Goal: Find contact information: Find contact information

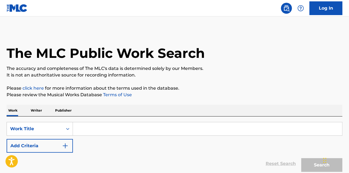
click at [90, 134] on input "Search Form" at bounding box center [208, 128] width 270 height 13
paste input "[PERSON_NAME]"
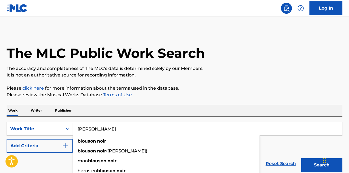
type input "[PERSON_NAME]"
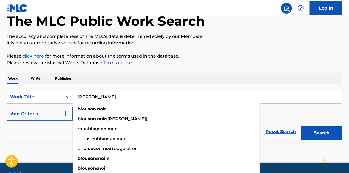
scroll to position [48, 0]
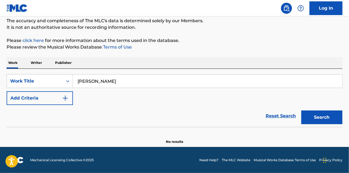
click at [54, 116] on div "Reset Search Search" at bounding box center [175, 116] width 336 height 22
click at [85, 97] on div "SearchWithCriteria70d8409b-824e-4457-bd83-9c6ccf1474fa Work Title [PERSON_NAME]…" at bounding box center [175, 89] width 336 height 31
click at [74, 98] on div "SearchWithCriteria70d8409b-824e-4457-bd83-9c6ccf1474fa Work Title [PERSON_NAME]…" at bounding box center [175, 89] width 336 height 31
click at [64, 99] on img "Search Form" at bounding box center [65, 98] width 7 height 7
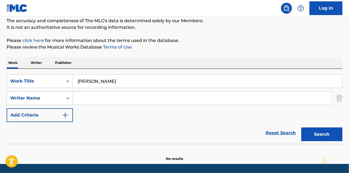
click at [95, 99] on input "Search Form" at bounding box center [202, 98] width 259 height 13
paste input "[PERSON_NAME]"
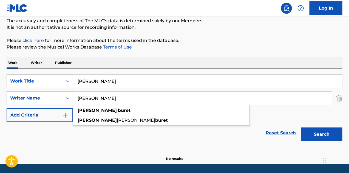
type input "[PERSON_NAME]"
click at [329, 136] on button "Search" at bounding box center [322, 135] width 41 height 14
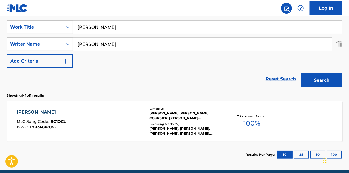
scroll to position [103, 0]
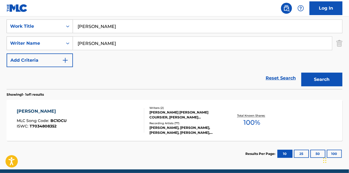
click at [167, 118] on div "[PERSON_NAME] [PERSON_NAME] COURSIER, [PERSON_NAME] [PERSON_NAME] BURET" at bounding box center [187, 115] width 75 height 10
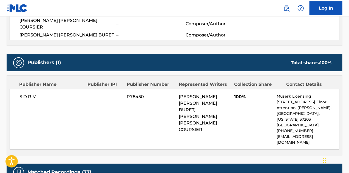
scroll to position [220, 0]
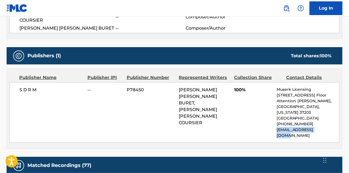
drag, startPoint x: 323, startPoint y: 118, endPoint x: 274, endPoint y: 118, distance: 48.9
click at [274, 118] on div "S D R M -- P78450 [PERSON_NAME] [PERSON_NAME] BURET, [PERSON_NAME] [PERSON_NAME…" at bounding box center [175, 112] width 330 height 61
copy p "[EMAIL_ADDRESS][DOMAIN_NAME]"
click at [304, 127] on p "[EMAIL_ADDRESS][DOMAIN_NAME]" at bounding box center [308, 133] width 63 height 12
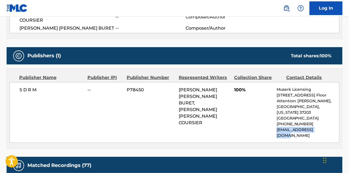
drag, startPoint x: 322, startPoint y: 117, endPoint x: 277, endPoint y: 118, distance: 45.3
click at [277, 127] on p "[EMAIL_ADDRESS][DOMAIN_NAME]" at bounding box center [308, 133] width 63 height 12
copy p "[EMAIL_ADDRESS][DOMAIN_NAME]"
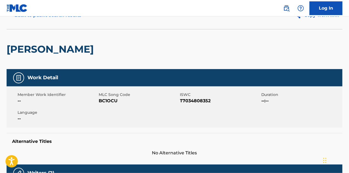
scroll to position [0, 0]
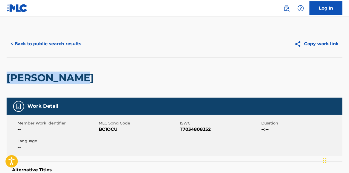
drag, startPoint x: 87, startPoint y: 79, endPoint x: 9, endPoint y: 80, distance: 78.0
click at [9, 80] on div "[PERSON_NAME]" at bounding box center [175, 78] width 336 height 40
copy h2 "[PERSON_NAME]"
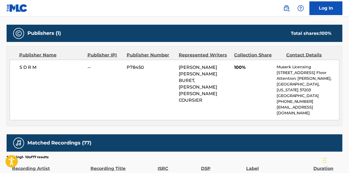
scroll to position [247, 0]
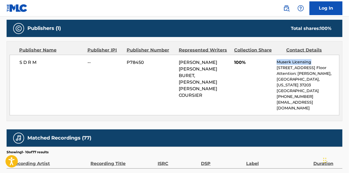
drag, startPoint x: 311, startPoint y: 53, endPoint x: 278, endPoint y: 56, distance: 33.6
click at [278, 59] on p "Muserk Licensing" at bounding box center [308, 62] width 63 height 6
copy p "Muserk Licensing"
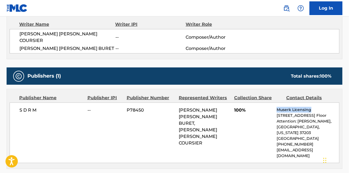
scroll to position [192, 0]
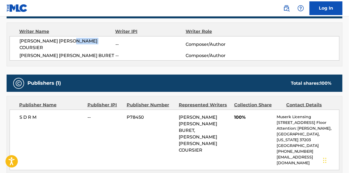
drag, startPoint x: 95, startPoint y: 40, endPoint x: 71, endPoint y: 42, distance: 23.7
click at [71, 42] on span "[PERSON_NAME] [PERSON_NAME] COURSIER" at bounding box center [67, 44] width 96 height 13
copy span "COURSIER"
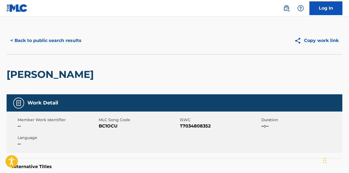
scroll to position [0, 0]
